Goal: Task Accomplishment & Management: Manage account settings

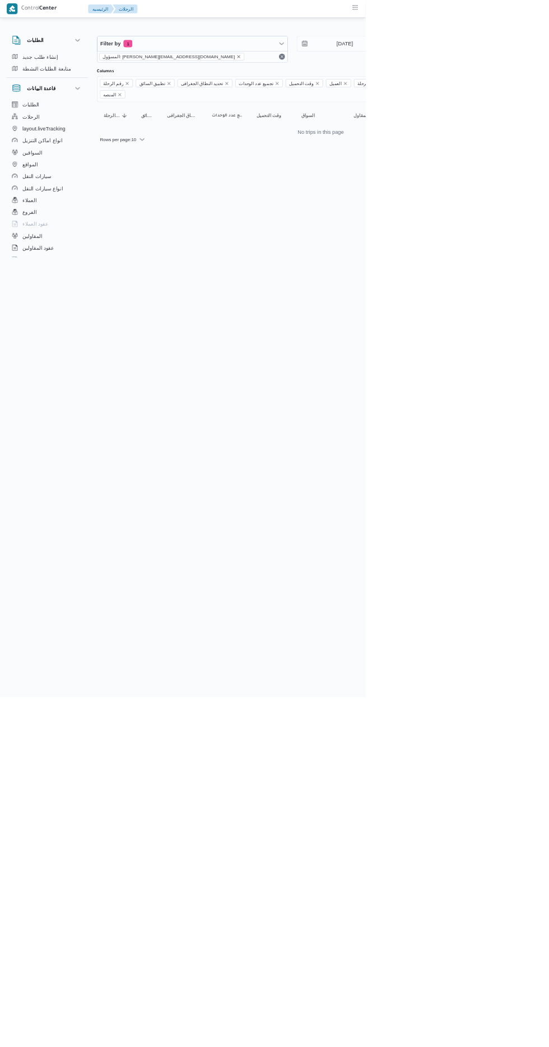
click at [356, 85] on icon "remove selected entity" at bounding box center [358, 85] width 4 height 4
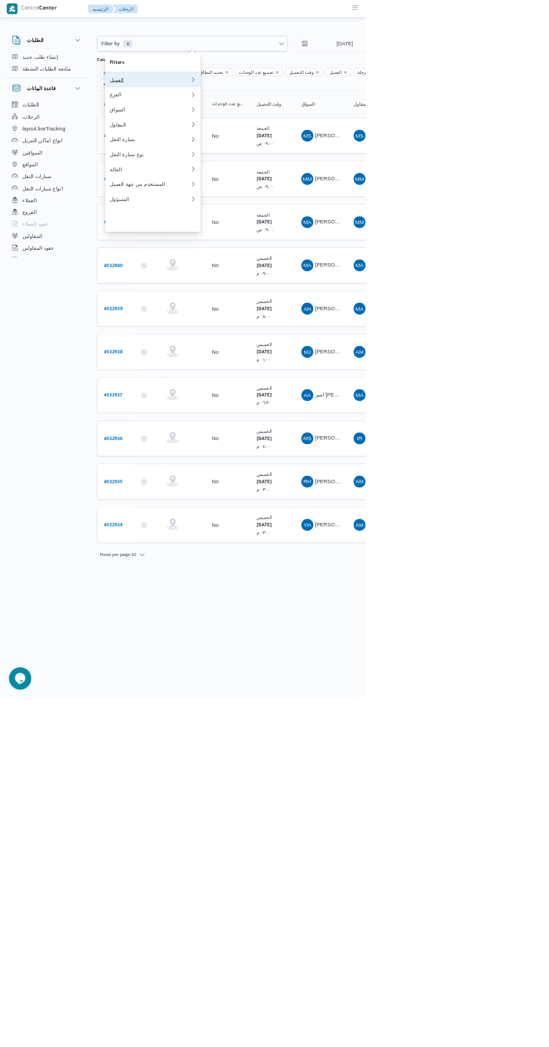
click at [257, 116] on div "العميل" at bounding box center [225, 119] width 121 height 9
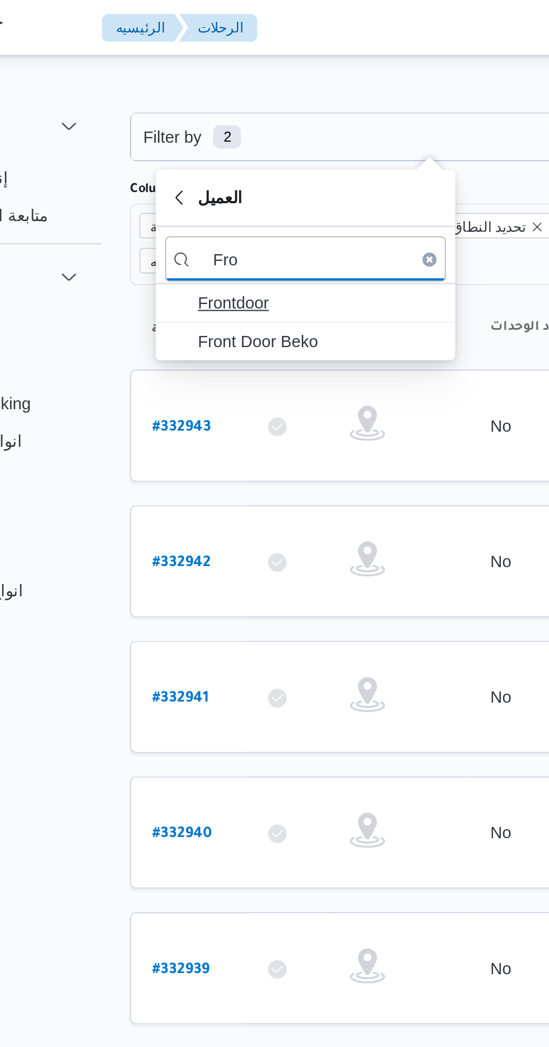
type input "Fro"
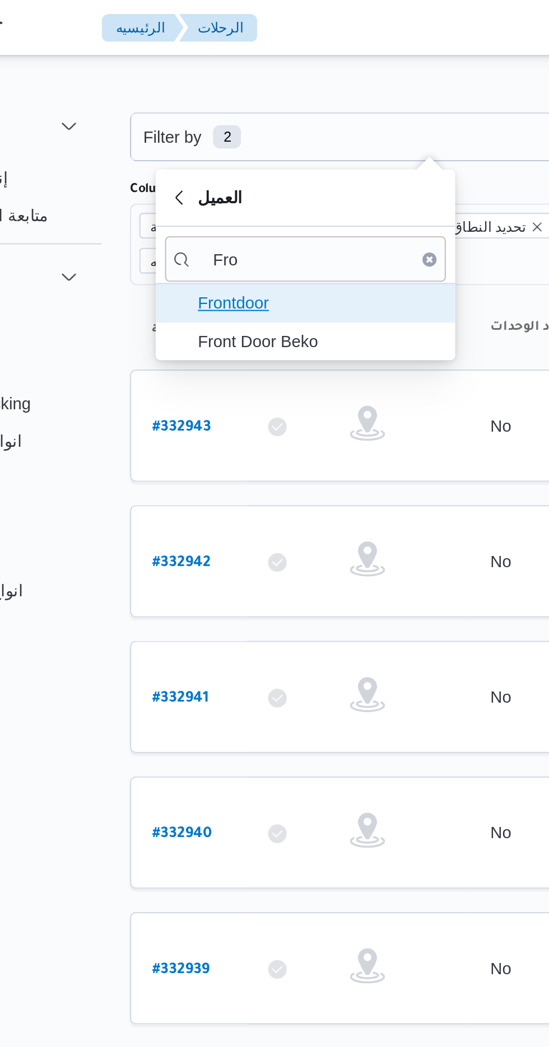
click at [247, 142] on span "Frontdoor" at bounding box center [236, 144] width 116 height 13
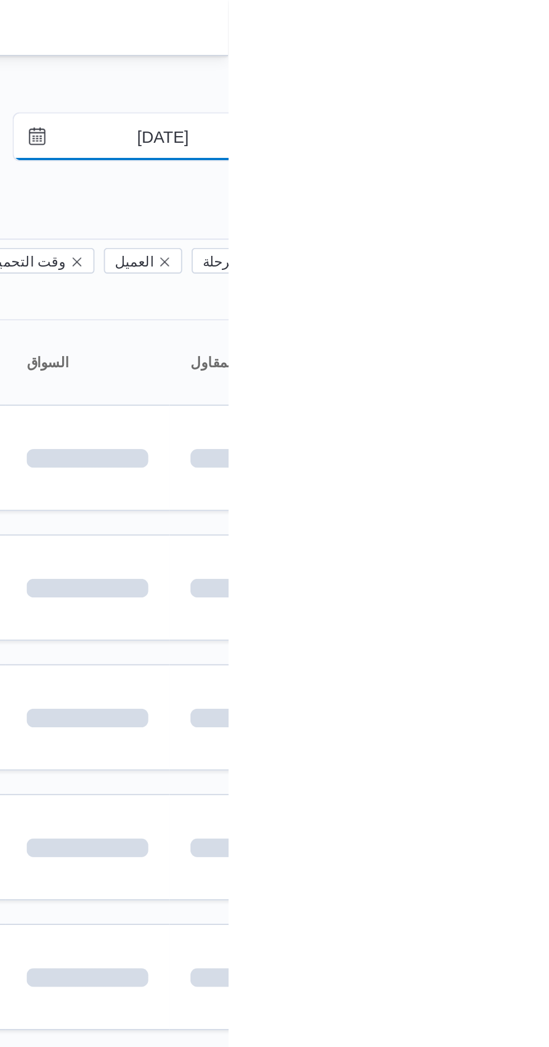
click at [518, 65] on input "[DATE]" at bounding box center [509, 65] width 127 height 22
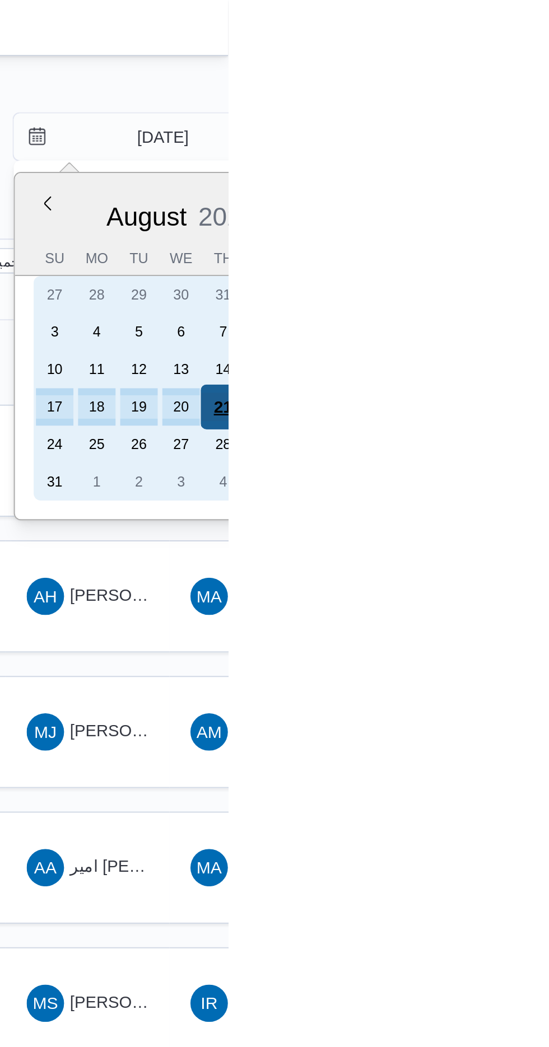
click at [547, 191] on div "21" at bounding box center [546, 194] width 21 height 21
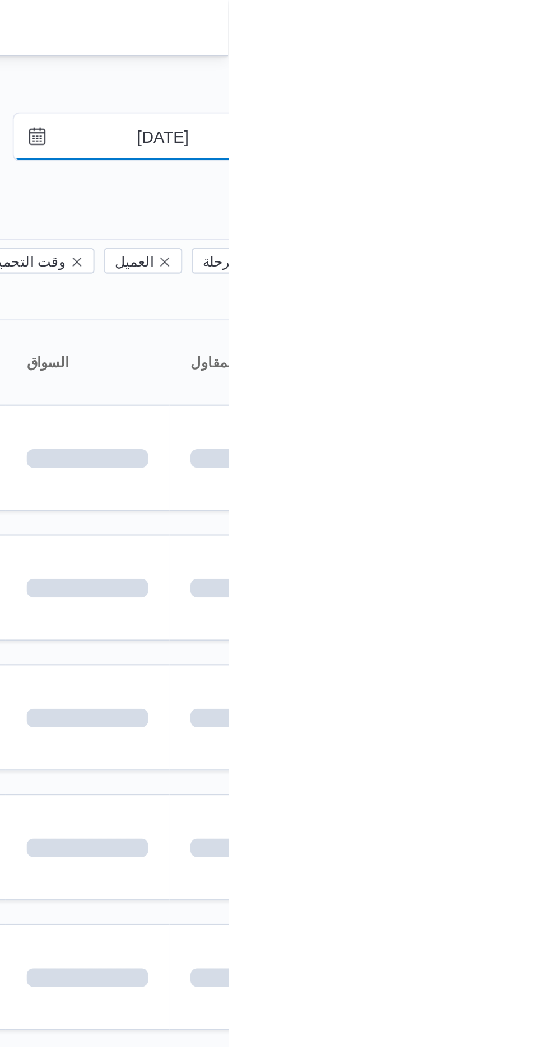
type input "[DATE]"
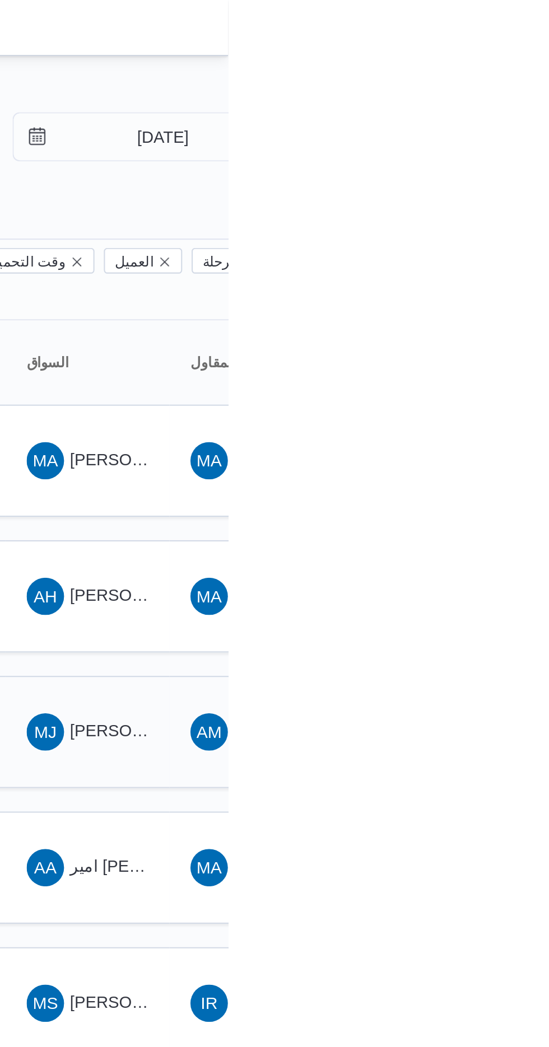
click at [490, 341] on span "MJ [PERSON_NAME] [PERSON_NAME]" at bounding box center [481, 350] width 58 height 18
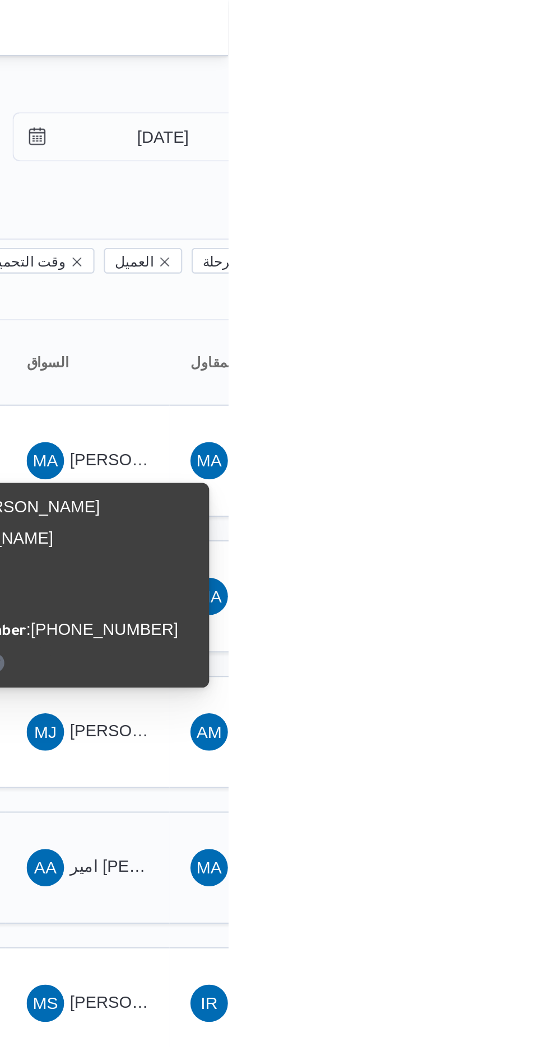
click at [500, 406] on span "AA امير [PERSON_NAME] [PERSON_NAME]" at bounding box center [481, 415] width 58 height 18
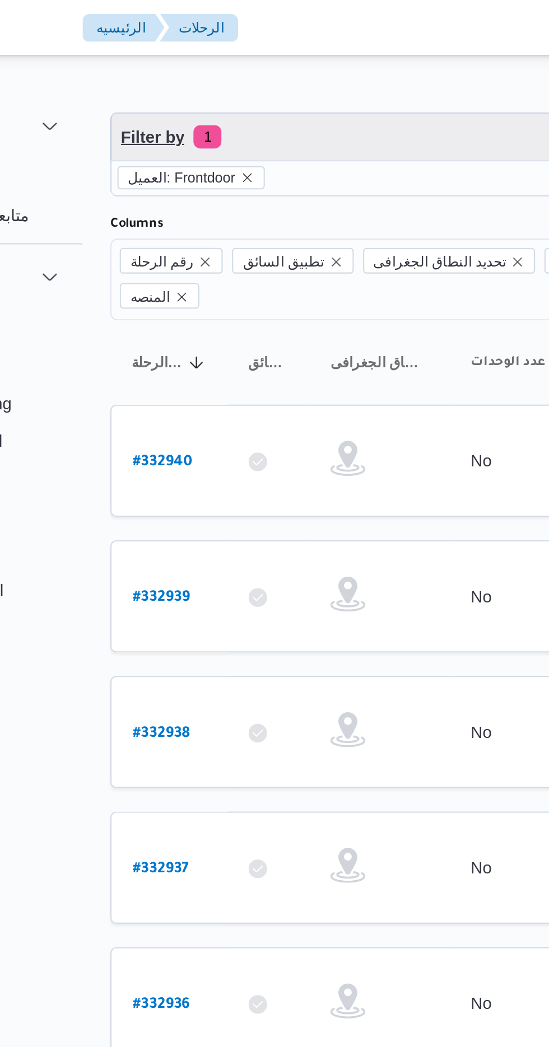
click at [266, 68] on span "Filter by 1" at bounding box center [288, 65] width 285 height 22
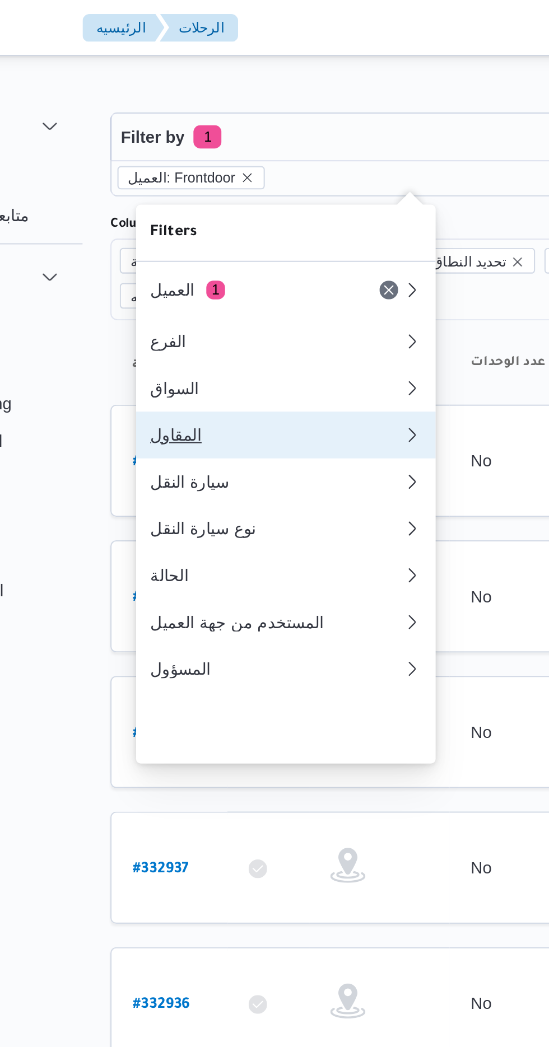
click at [226, 213] on div "المقاول" at bounding box center [225, 208] width 121 height 9
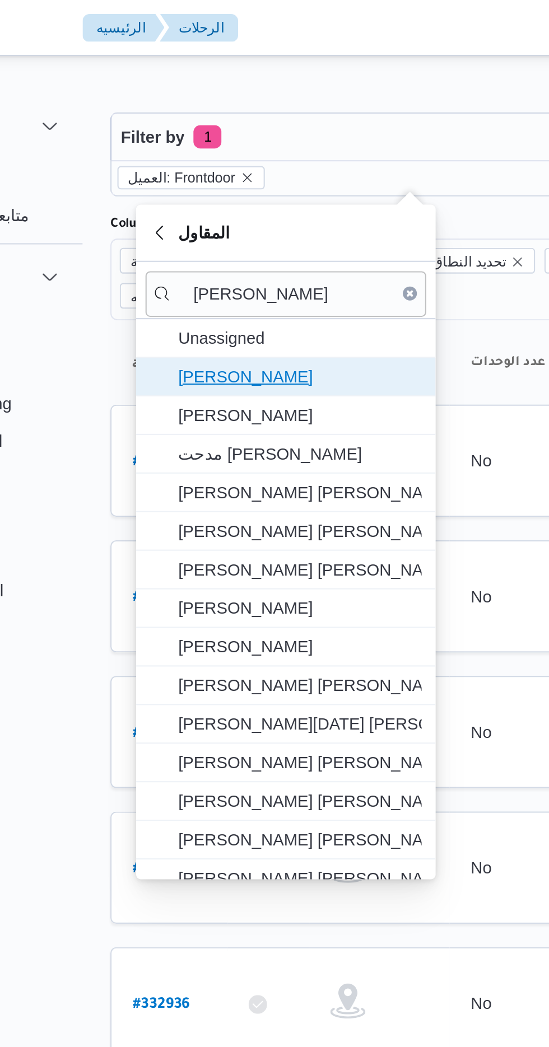
click at [261, 172] on span "[PERSON_NAME]" at bounding box center [229, 180] width 134 height 18
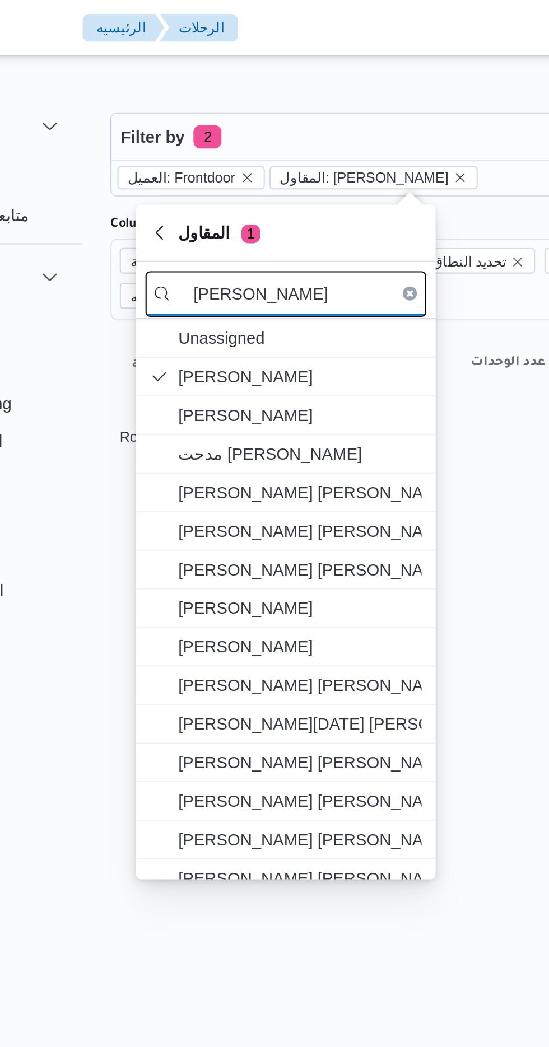
click at [263, 141] on input "[PERSON_NAME]" at bounding box center [229, 141] width 134 height 22
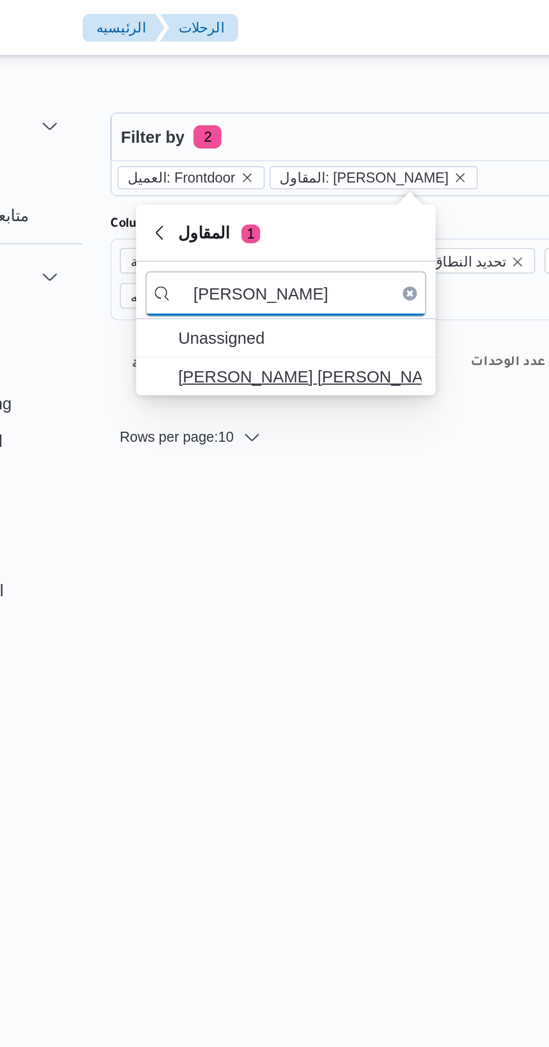
type input "[PERSON_NAME]"
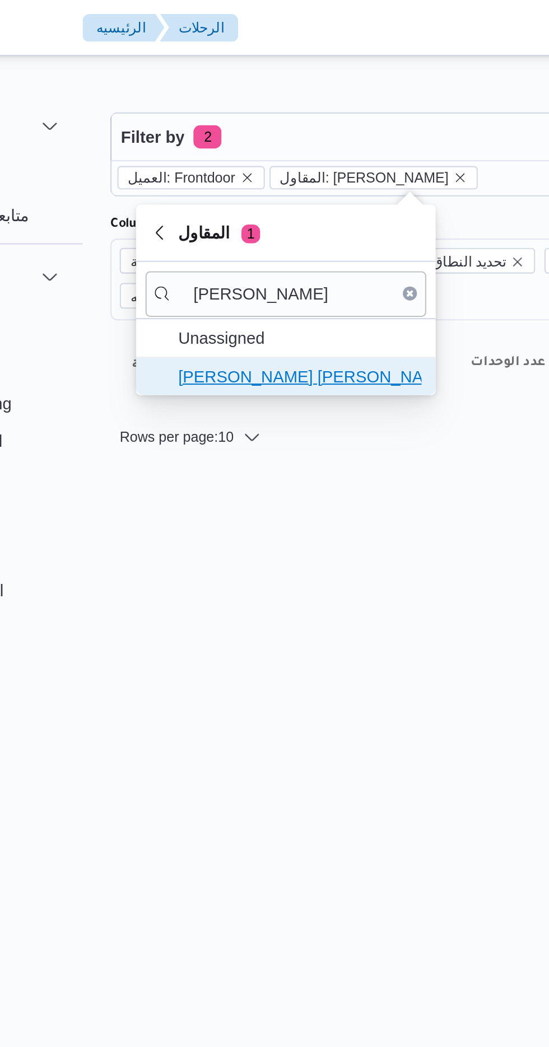
click at [256, 176] on span "[PERSON_NAME] [PERSON_NAME]" at bounding box center [236, 180] width 116 height 13
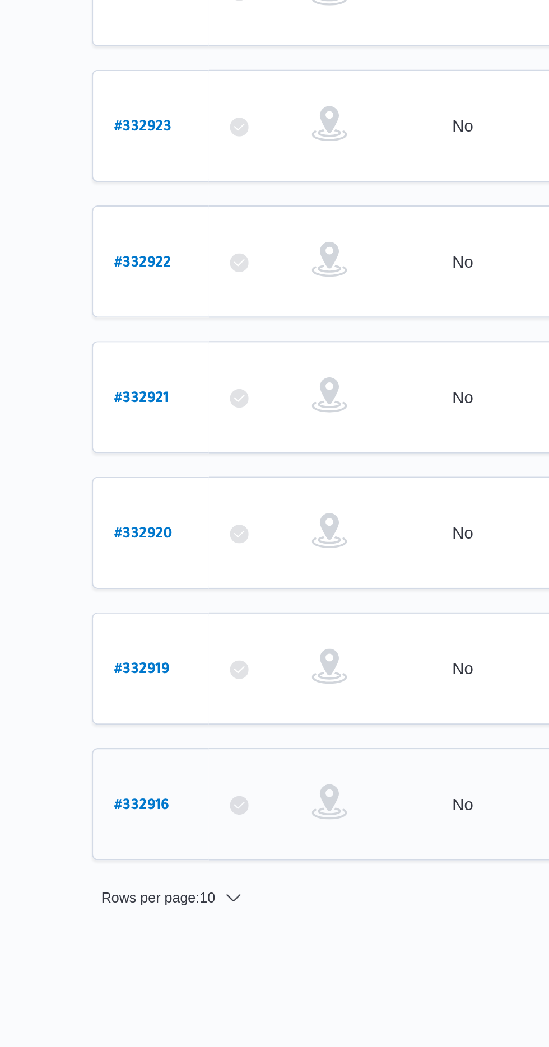
click at [166, 802] on b "# 332916" at bounding box center [169, 806] width 26 height 8
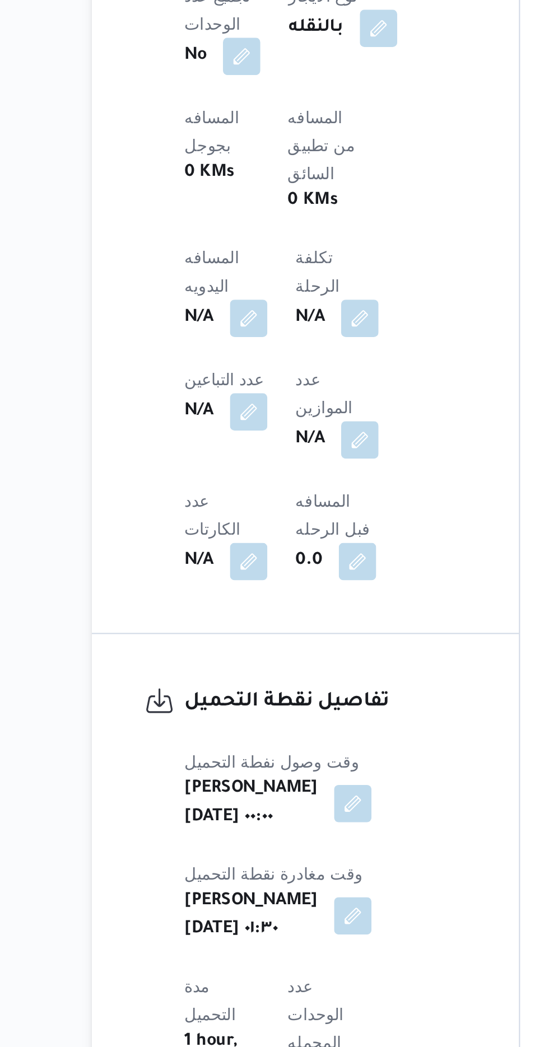
scroll to position [442, 0]
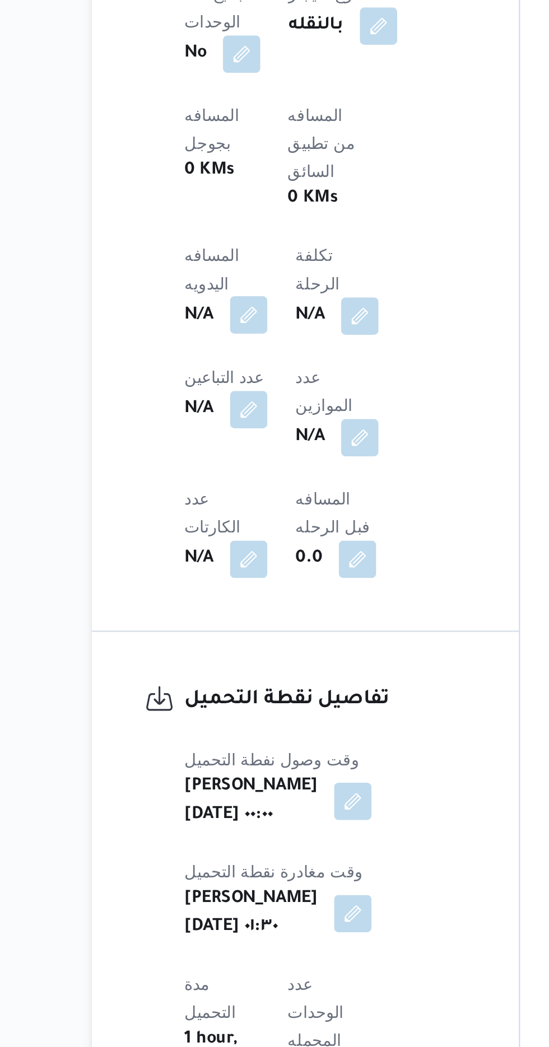
click at [229, 564] on button "button" at bounding box center [221, 573] width 18 height 18
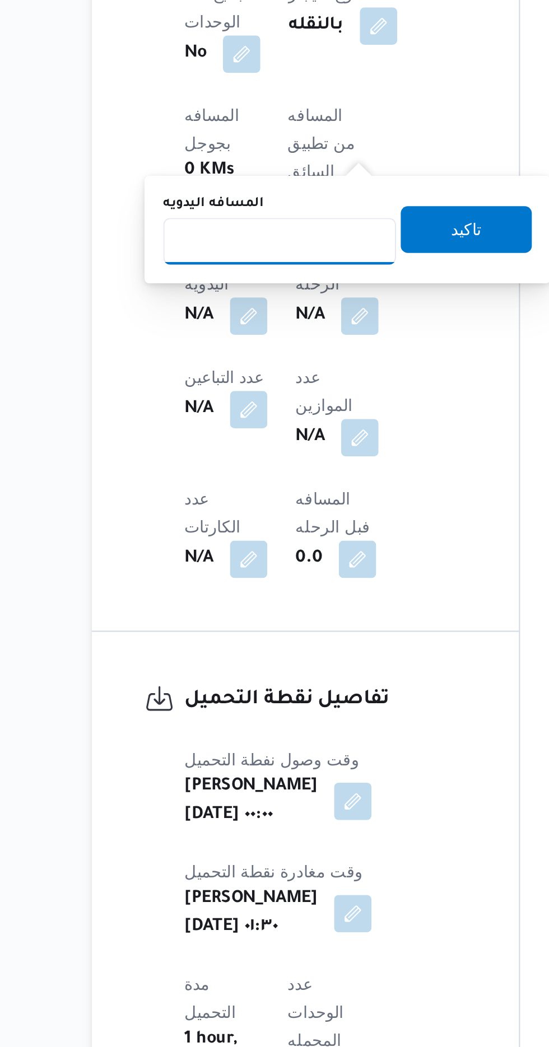
click at [250, 536] on input "المسافه اليدويه" at bounding box center [235, 537] width 111 height 22
type input "120"
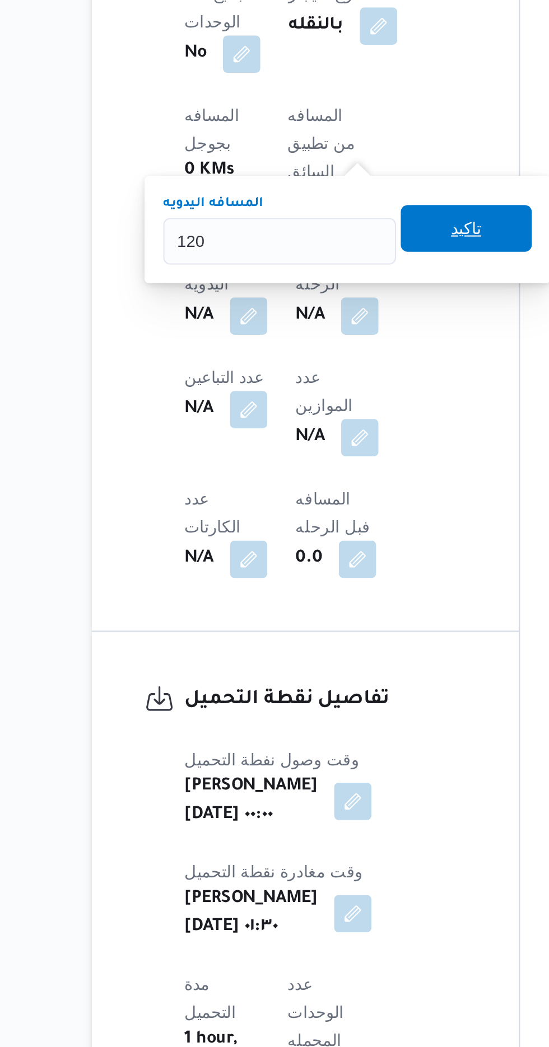
click at [332, 526] on span "تاكيد" at bounding box center [324, 530] width 15 height 13
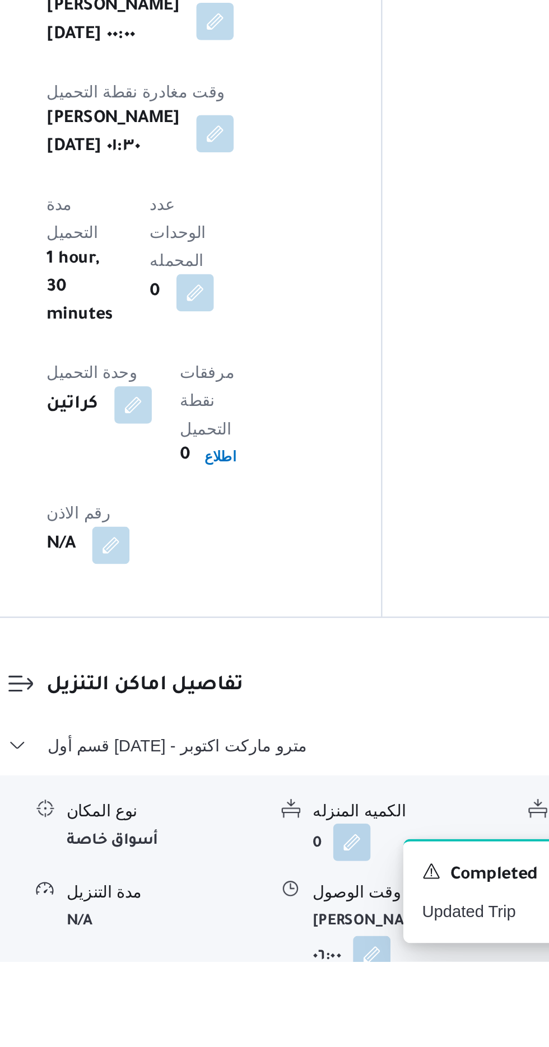
scroll to position [649, 0]
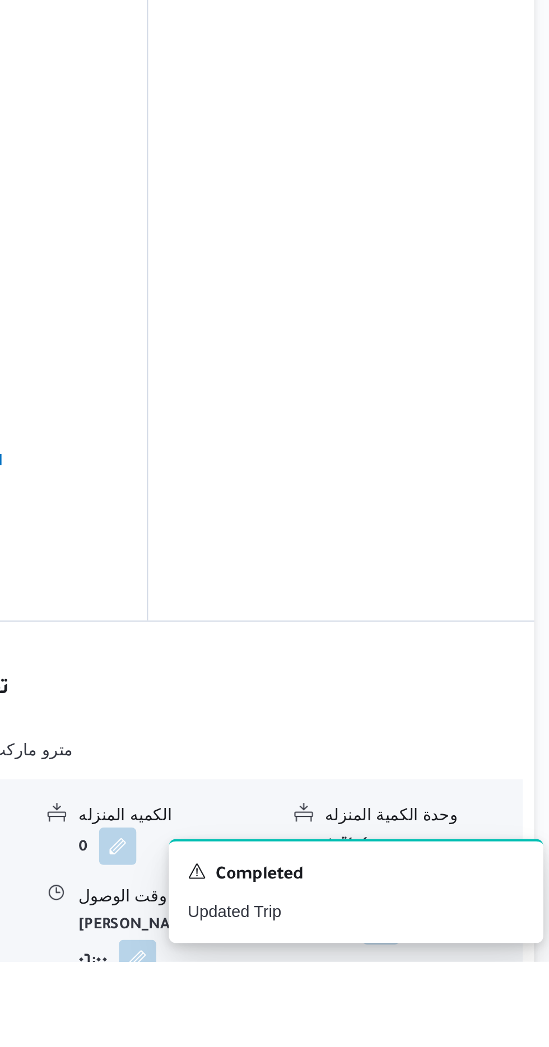
click at [462, 1020] on button "button" at bounding box center [462, 1029] width 18 height 18
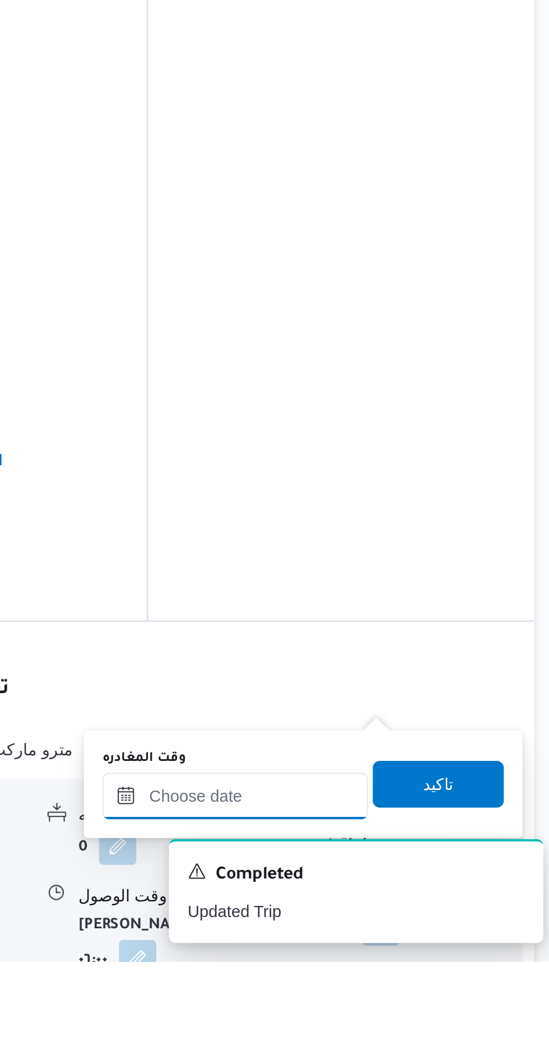
click at [432, 965] on input "وقت المغادره" at bounding box center [392, 967] width 127 height 22
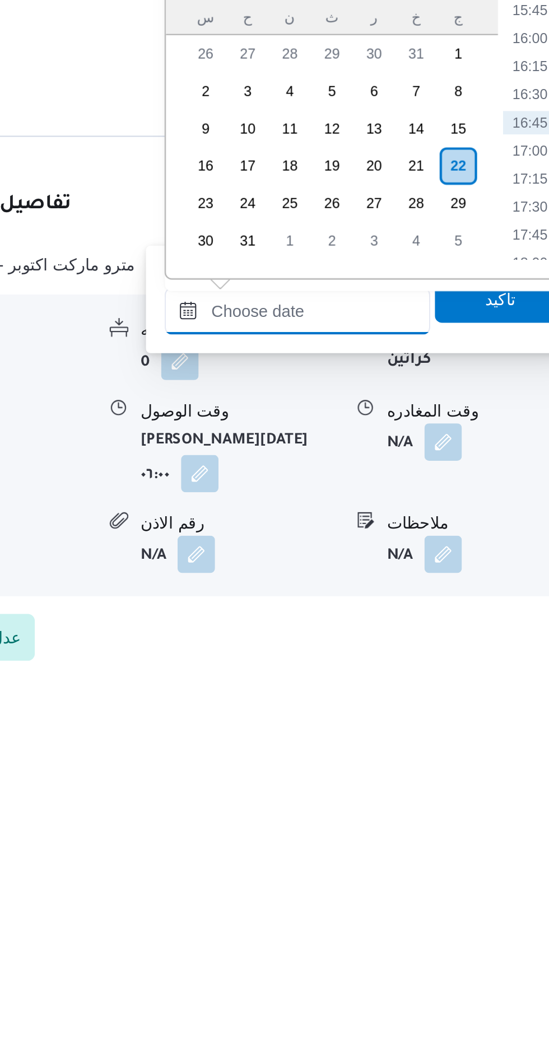
scroll to position [738, 0]
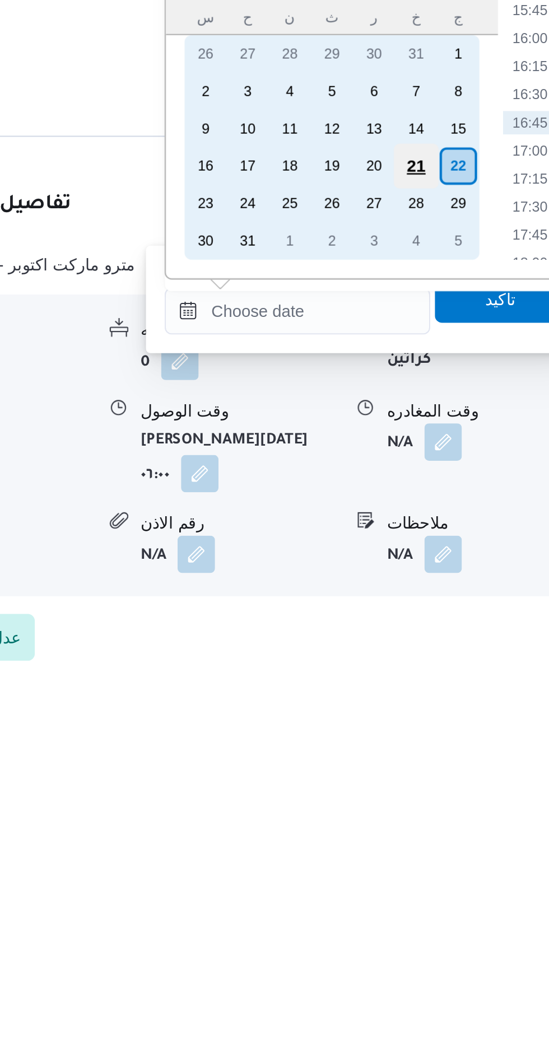
click at [443, 806] on div "21" at bounding box center [448, 809] width 21 height 21
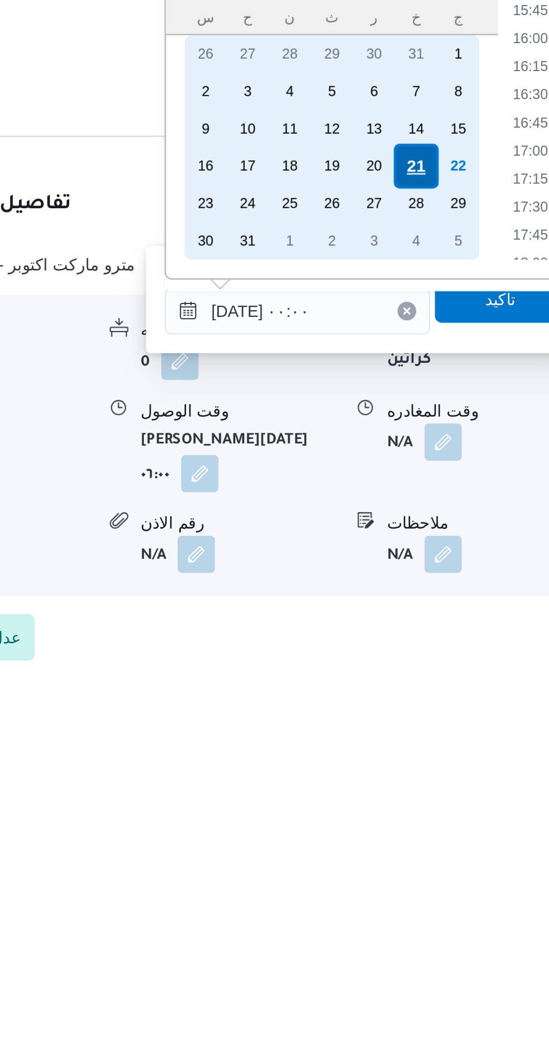
scroll to position [0, 0]
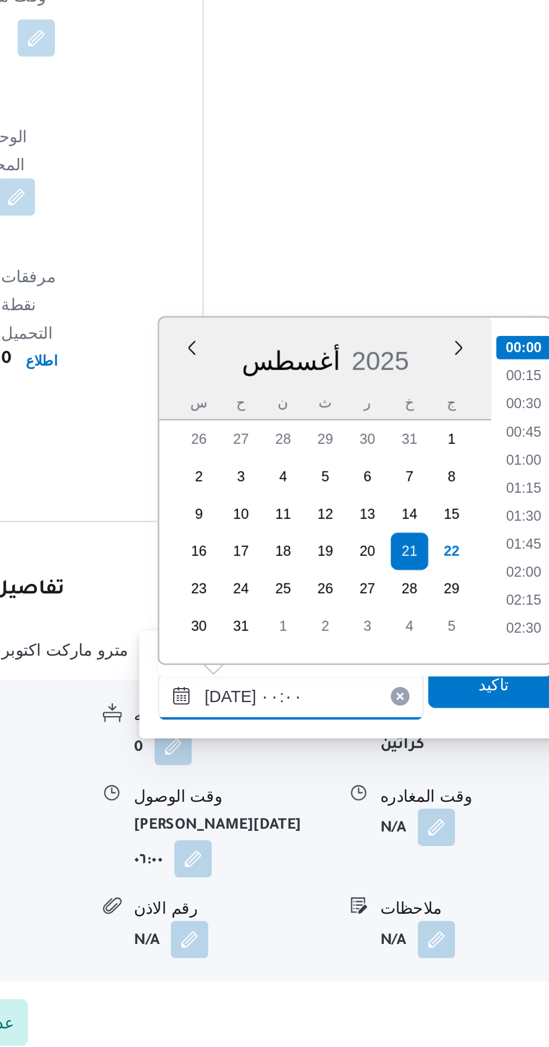
click at [329, 882] on input "[DATE] ٠٠:٠٠" at bounding box center [392, 879] width 127 height 22
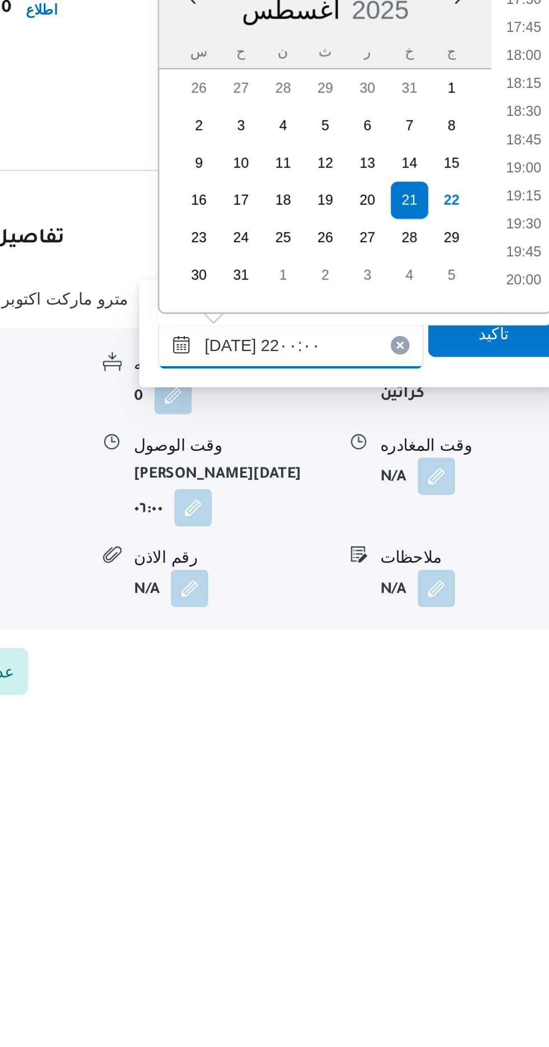
scroll to position [1047, 0]
click at [499, 815] on li "21:30" at bounding box center [503, 820] width 26 height 11
type input "[DATE] ٢١:٣٠"
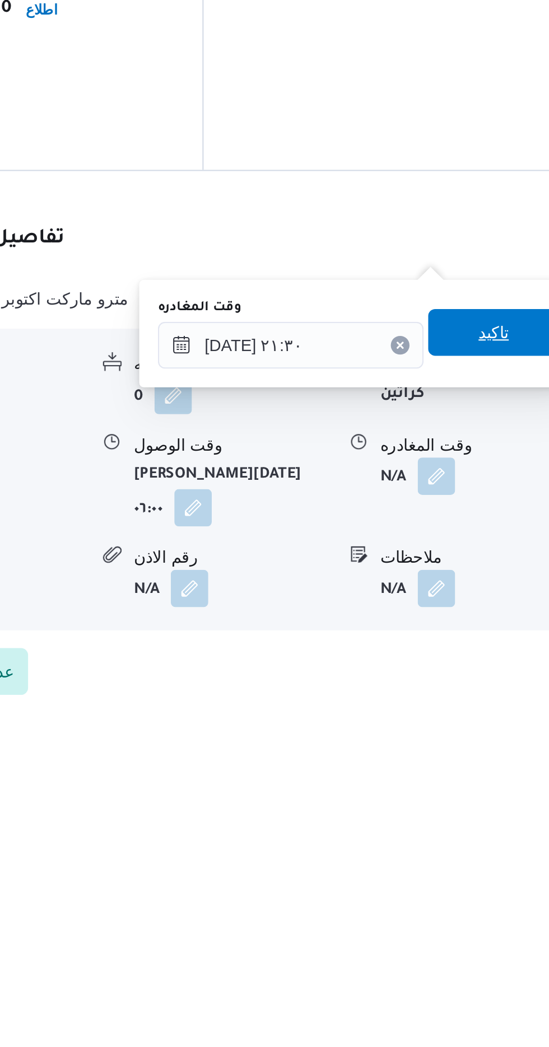
click at [493, 876] on span "تاكيد" at bounding box center [489, 872] width 15 height 13
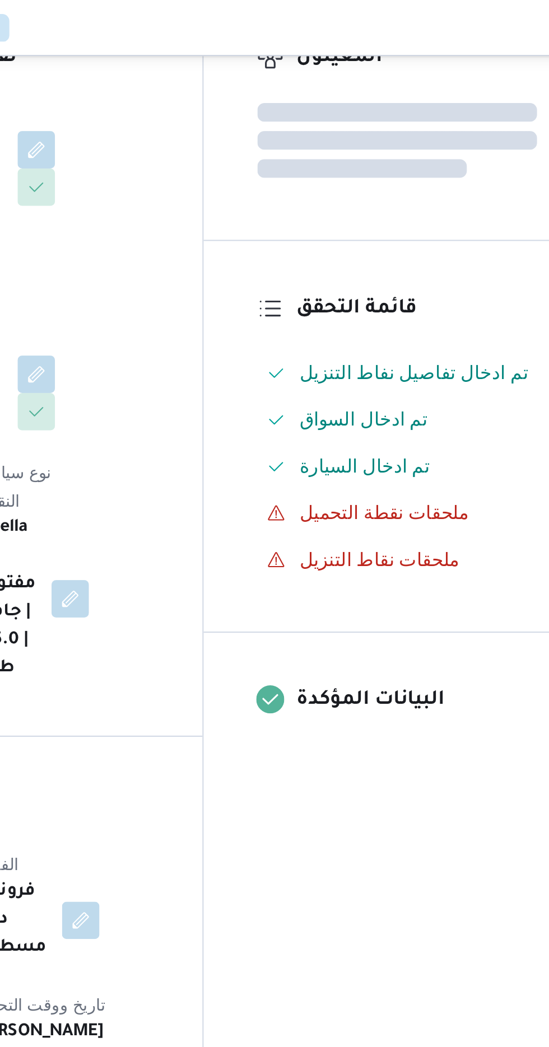
scroll to position [0, 0]
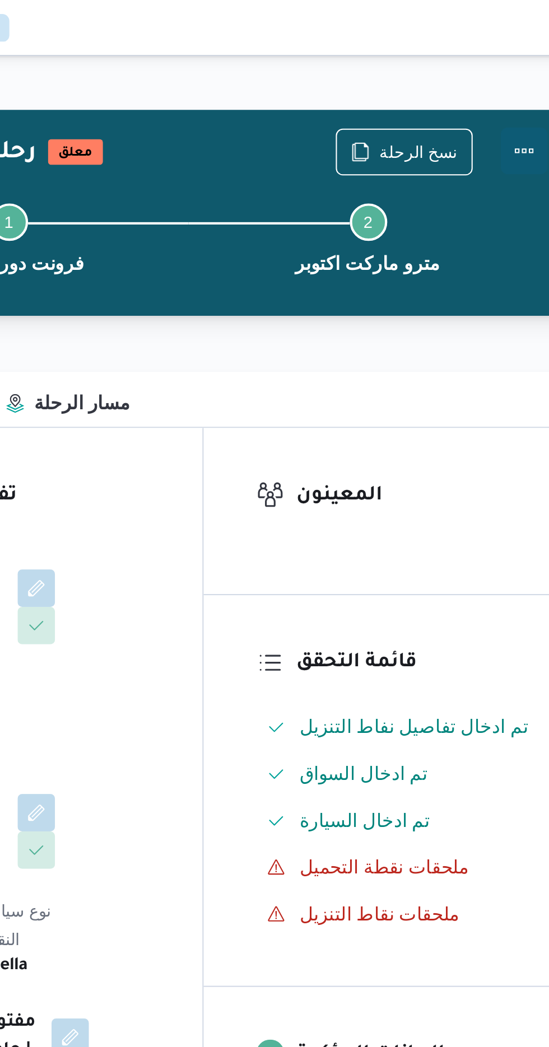
click at [504, 71] on button "Actions" at bounding box center [504, 72] width 22 height 22
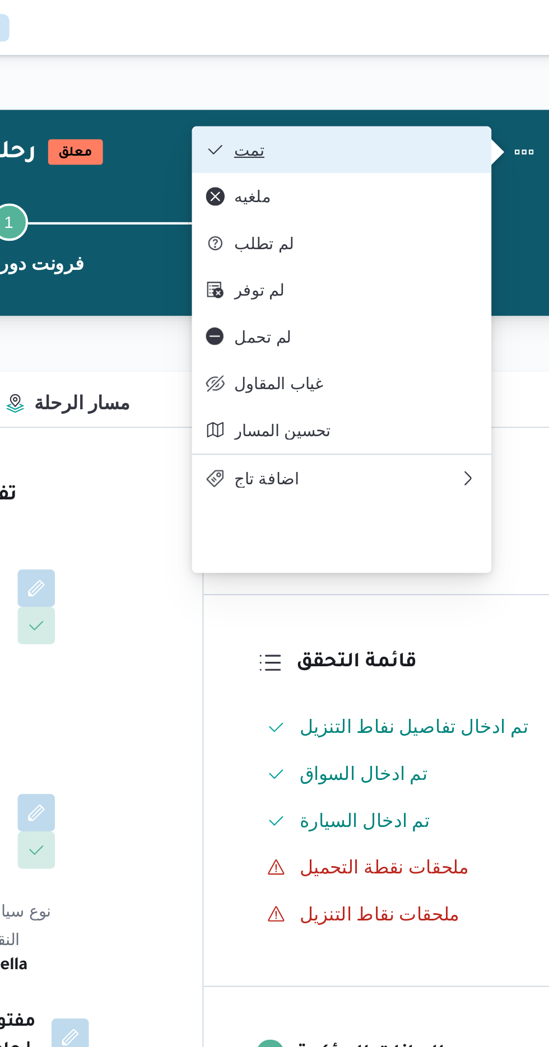
click at [466, 64] on button "تمت" at bounding box center [416, 71] width 143 height 22
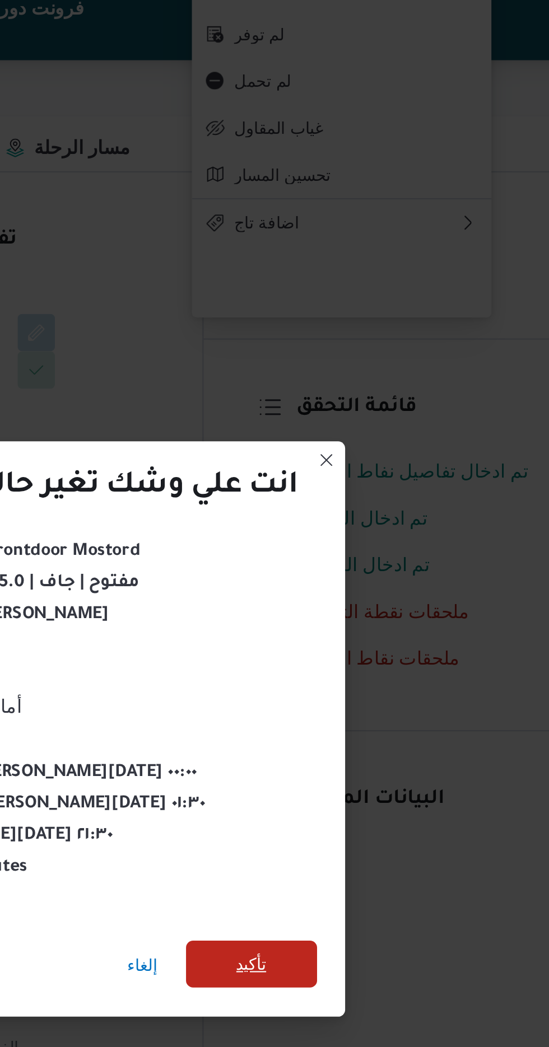
click at [374, 577] on span "تأكيد" at bounding box center [373, 583] width 15 height 13
